Goal: Navigation & Orientation: Find specific page/section

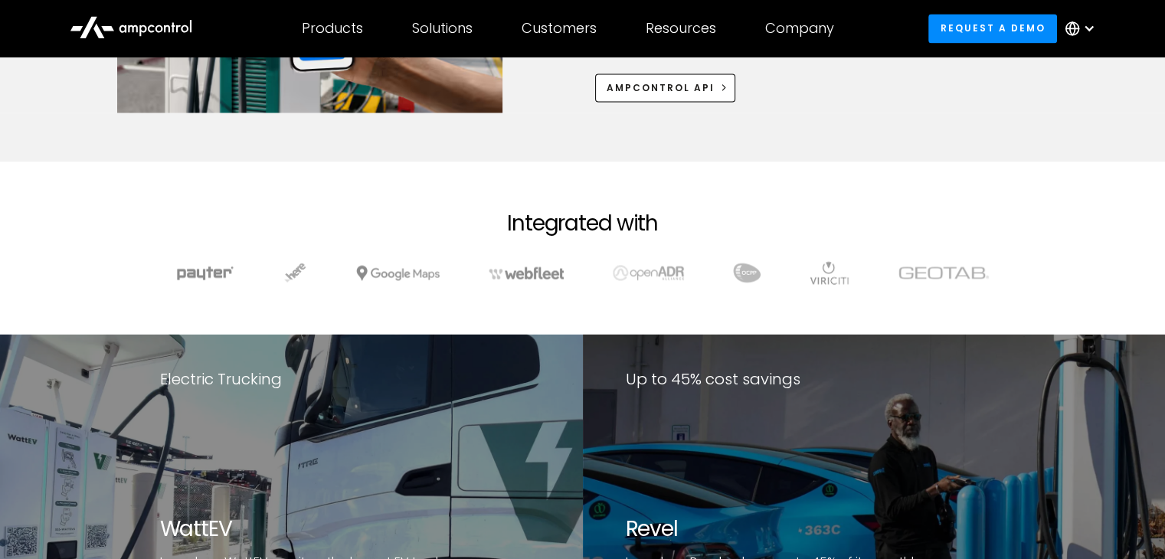
scroll to position [5697, 0]
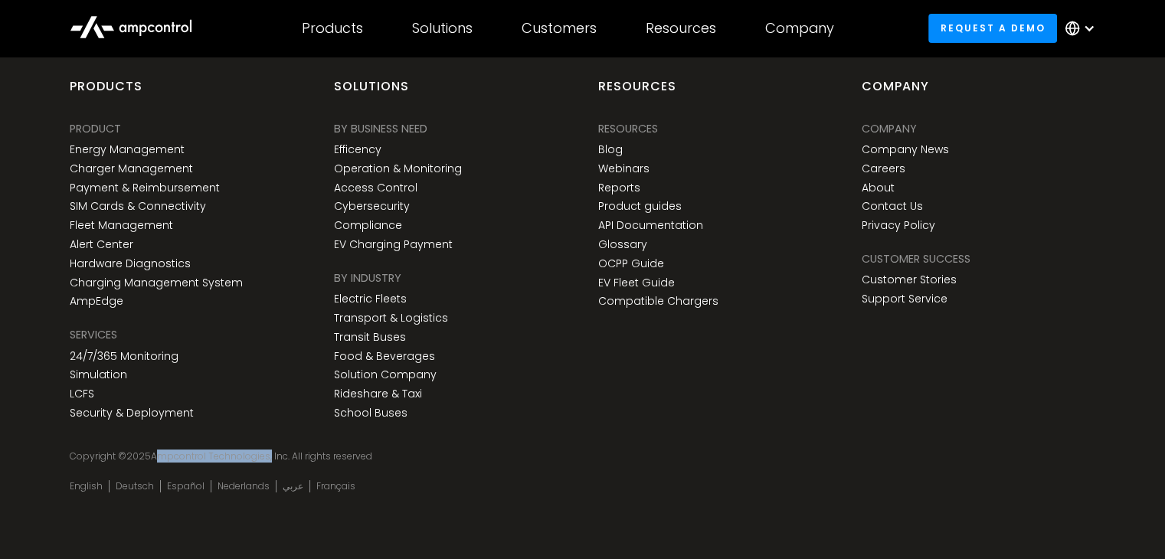
drag, startPoint x: 153, startPoint y: 454, endPoint x: 266, endPoint y: 466, distance: 113.2
click at [266, 466] on div "Copyright © 2025 Ampcontrol Technologies, Inc. All rights reserved" at bounding box center [582, 472] width 1056 height 43
drag, startPoint x: 254, startPoint y: 445, endPoint x: 154, endPoint y: 451, distance: 100.5
click at [154, 451] on div "Copyright © 2025 Ampcontrol Technologies, Inc. All rights reserved" at bounding box center [582, 457] width 1025 height 12
drag, startPoint x: 147, startPoint y: 454, endPoint x: 267, endPoint y: 464, distance: 119.9
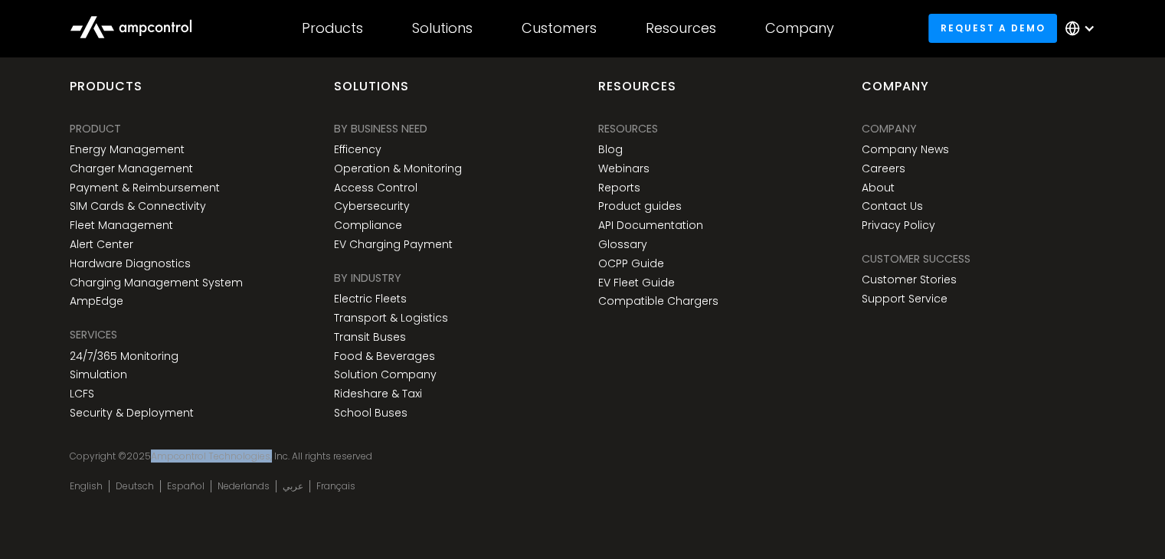
click at [267, 464] on div "Copyright © 2025 Ampcontrol Technologies, Inc. All rights reserved" at bounding box center [582, 472] width 1056 height 43
copy div "Ampcontrol Technologies"
click at [904, 223] on link "Privacy Policy" at bounding box center [899, 225] width 74 height 13
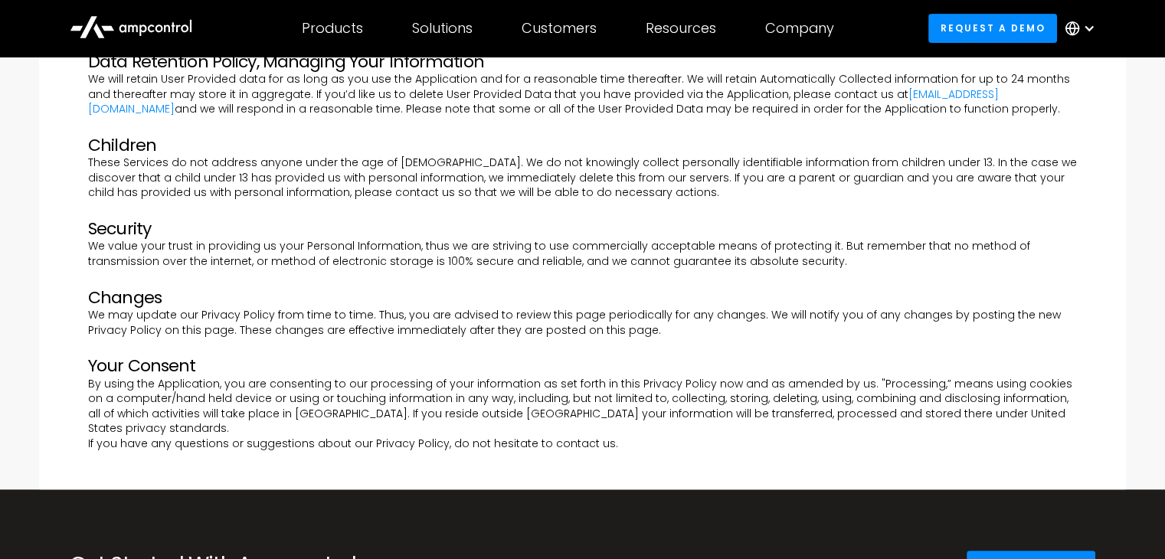
scroll to position [690, 0]
